Goal: Transaction & Acquisition: Purchase product/service

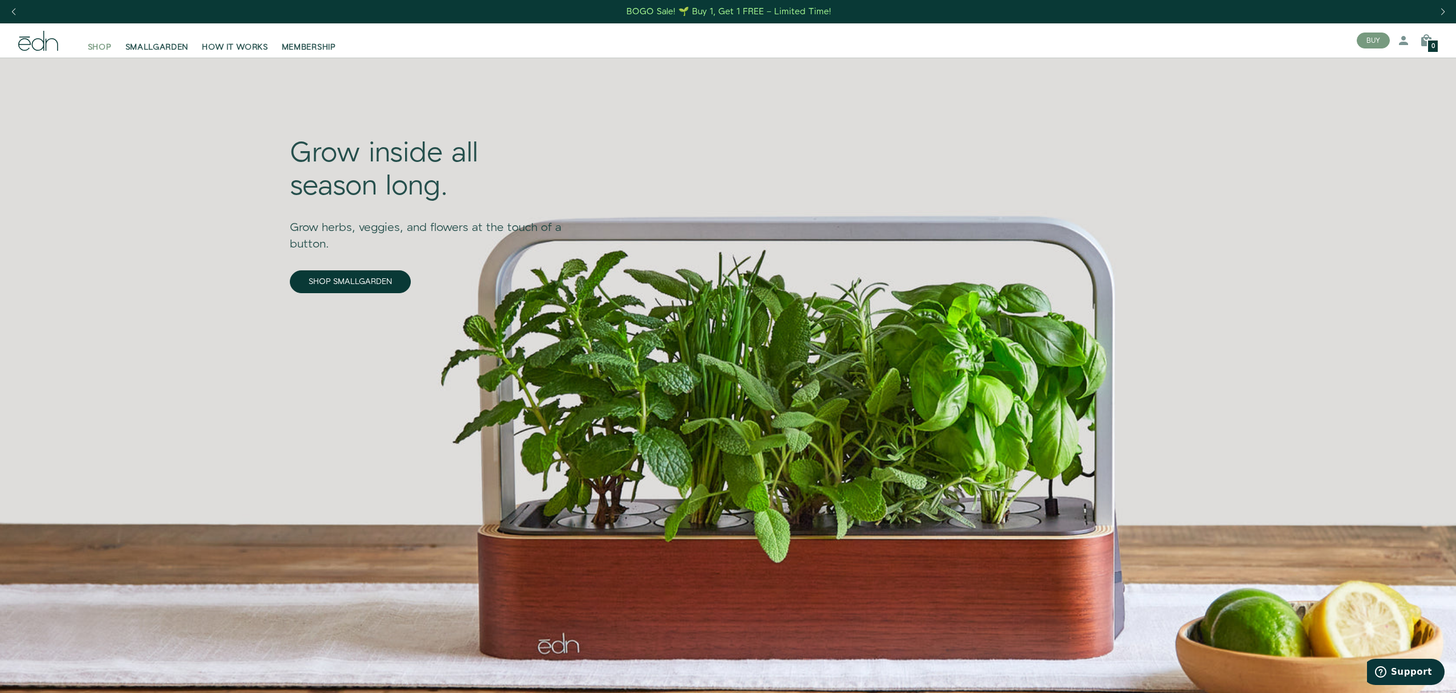
click at [105, 48] on span "SHOP" at bounding box center [100, 47] width 24 height 11
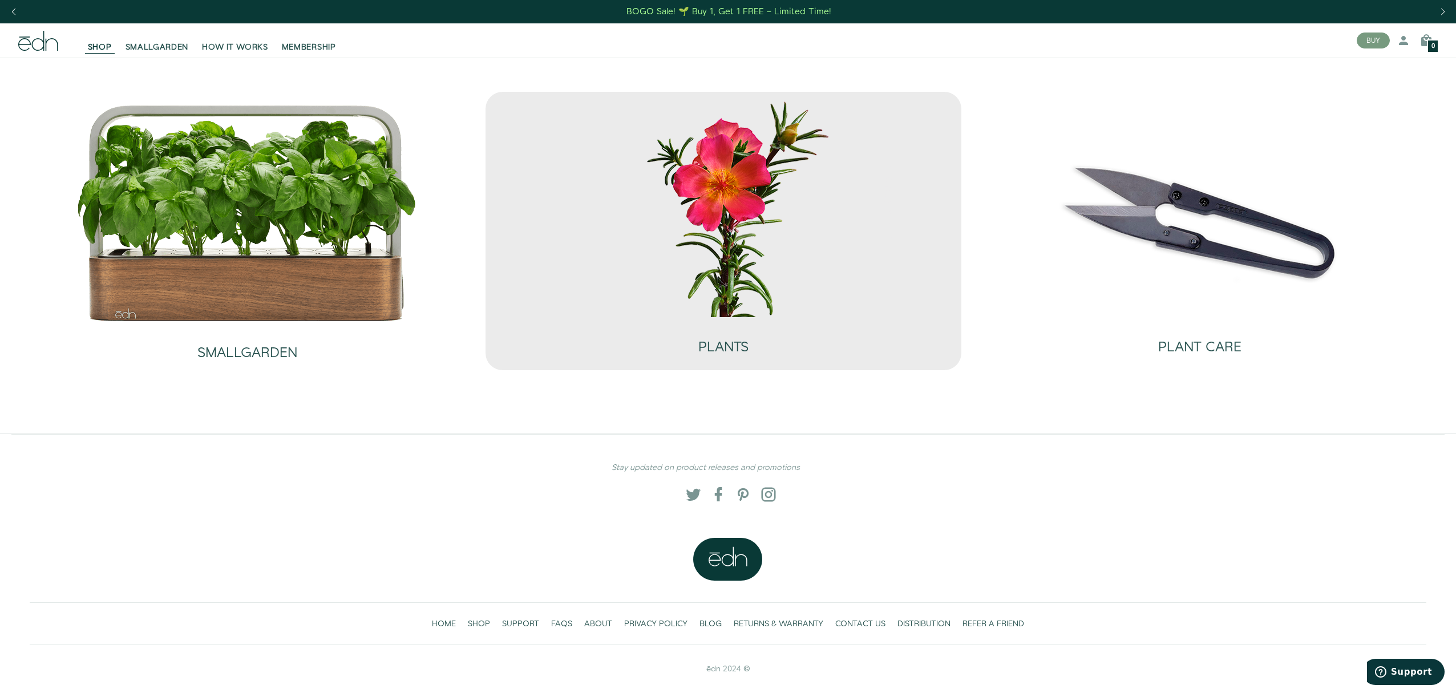
click at [723, 240] on img at bounding box center [723, 208] width 342 height 220
